Goal: Task Accomplishment & Management: Manage account settings

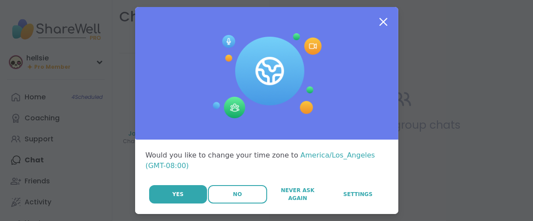
click at [213, 204] on button "No" at bounding box center [237, 194] width 59 height 18
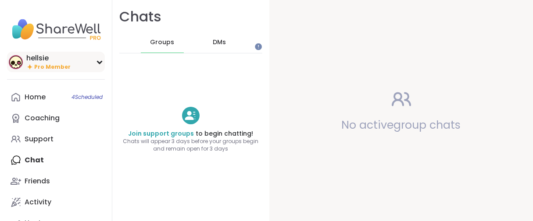
click at [57, 71] on span "Pro Member" at bounding box center [52, 67] width 36 height 7
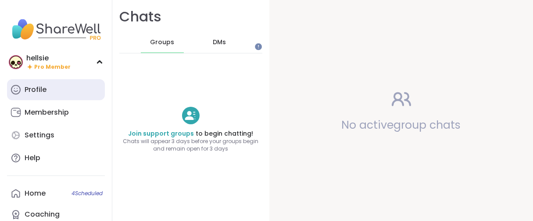
click at [46, 95] on div "Profile" at bounding box center [36, 90] width 22 height 10
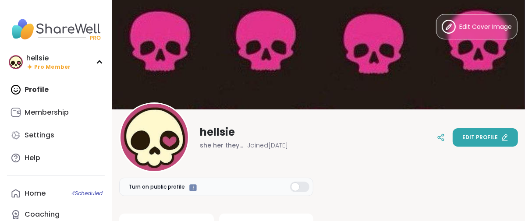
click at [462, 140] on span "Edit profile" at bounding box center [480, 138] width 36 height 8
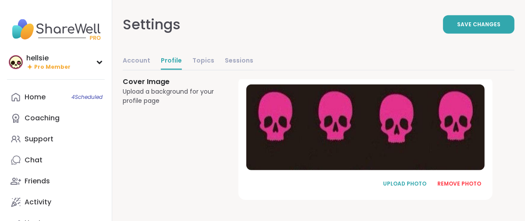
scroll to position [696, 0]
click at [463, 180] on div "REMOVE PHOTO" at bounding box center [459, 184] width 44 height 8
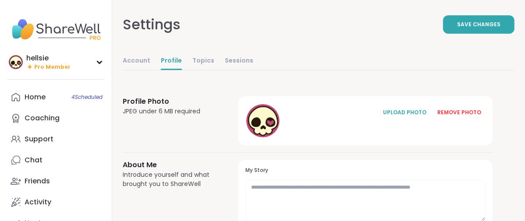
scroll to position [0, 0]
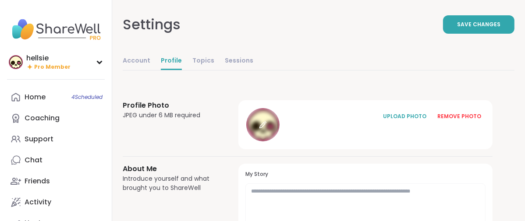
click at [267, 129] on icon at bounding box center [263, 125] width 8 height 8
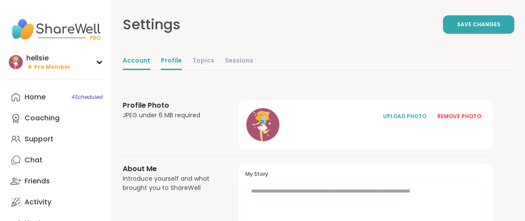
click at [150, 70] on link "Account" at bounding box center [137, 62] width 28 height 18
select select "**"
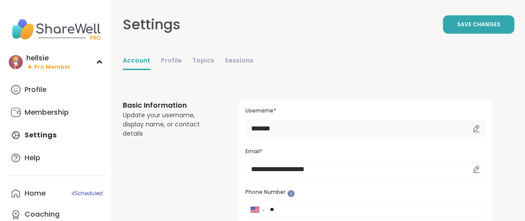
click at [330, 138] on input "*******" at bounding box center [365, 129] width 240 height 18
type input "*"
type input "*********"
click at [443, 33] on button "Save Changes" at bounding box center [478, 24] width 71 height 18
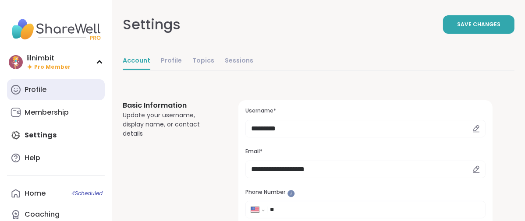
click at [46, 95] on div "Profile" at bounding box center [36, 90] width 22 height 10
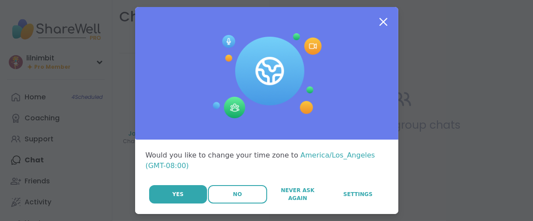
click at [233, 199] on span "No" at bounding box center [237, 195] width 9 height 8
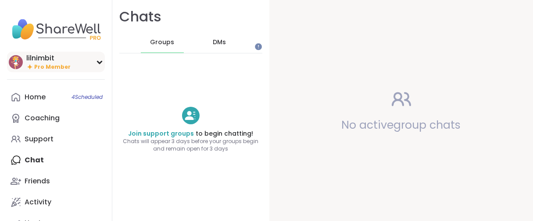
click at [55, 71] on span "Pro Member" at bounding box center [52, 67] width 36 height 7
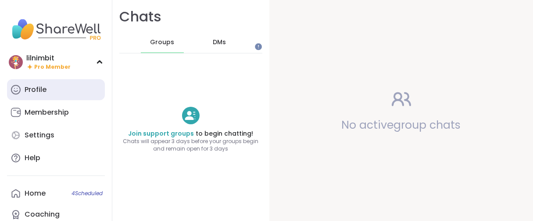
click at [46, 95] on div "Profile" at bounding box center [36, 90] width 22 height 10
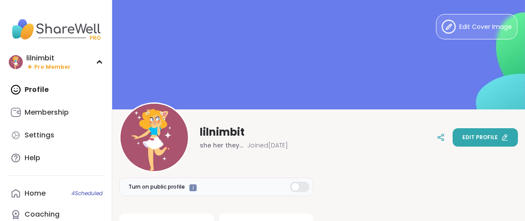
click at [453, 137] on button "Edit profile" at bounding box center [485, 137] width 65 height 18
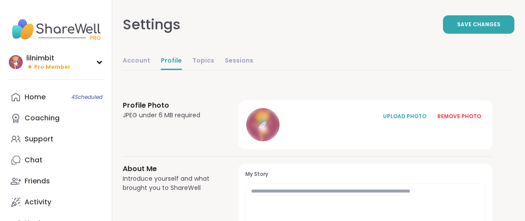
click at [267, 129] on icon at bounding box center [263, 125] width 8 height 8
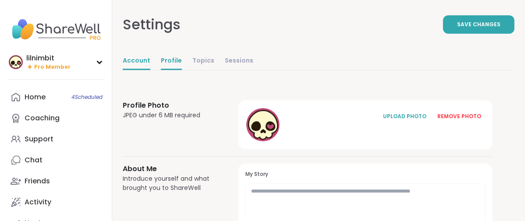
click at [150, 70] on link "Account" at bounding box center [137, 62] width 28 height 18
select select "**"
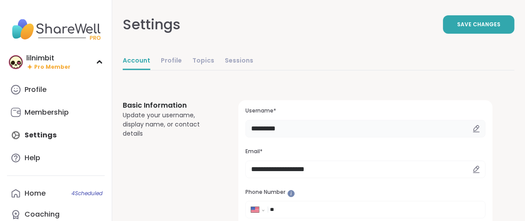
click at [338, 138] on input "*********" at bounding box center [365, 129] width 240 height 18
type input "*"
type input "*******"
click at [443, 34] on button "Save Changes" at bounding box center [478, 24] width 71 height 18
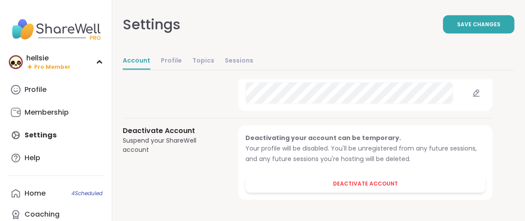
scroll to position [1133, 0]
click at [182, 70] on link "Profile" at bounding box center [171, 62] width 21 height 18
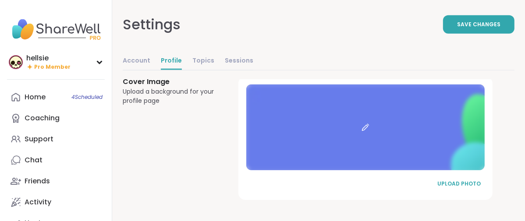
scroll to position [693, 0]
click at [461, 180] on div "UPLOAD PHOTO" at bounding box center [459, 184] width 44 height 8
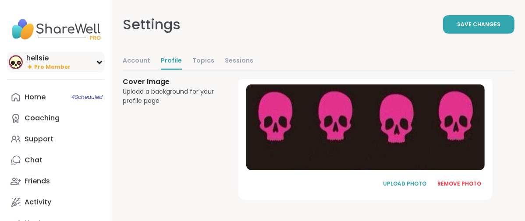
click at [38, 63] on div "hellsie" at bounding box center [48, 58] width 44 height 10
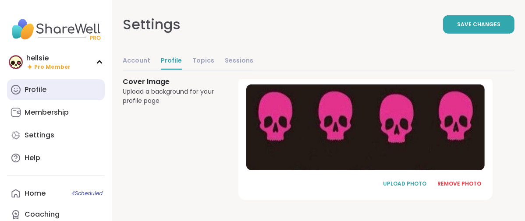
click at [29, 95] on div "Profile" at bounding box center [36, 90] width 22 height 10
